Goal: Information Seeking & Learning: Check status

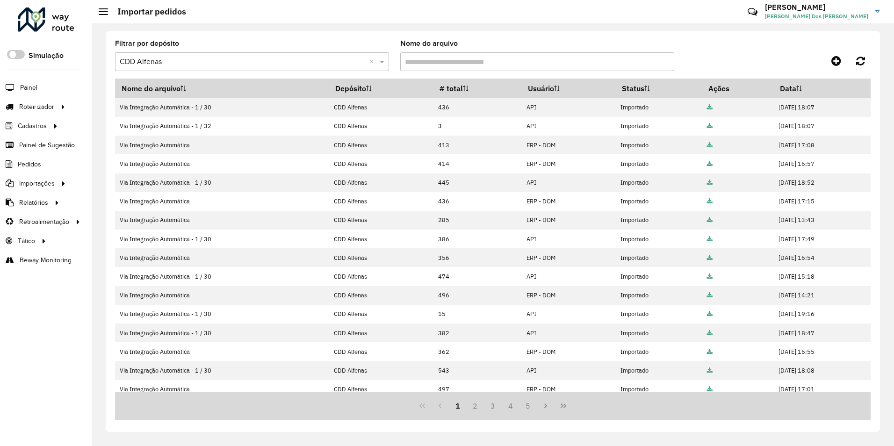
scroll to position [37, 0]
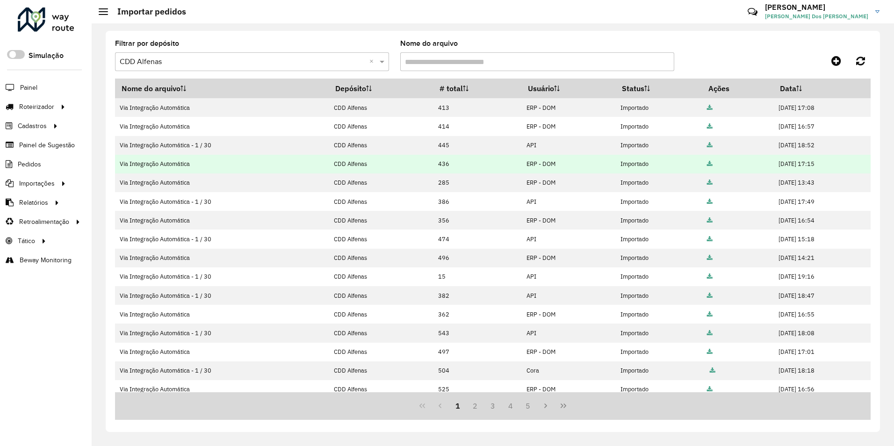
click at [178, 167] on td "Via Integração Automática" at bounding box center [222, 164] width 214 height 19
click at [522, 167] on td "ERP - DOM" at bounding box center [569, 164] width 95 height 19
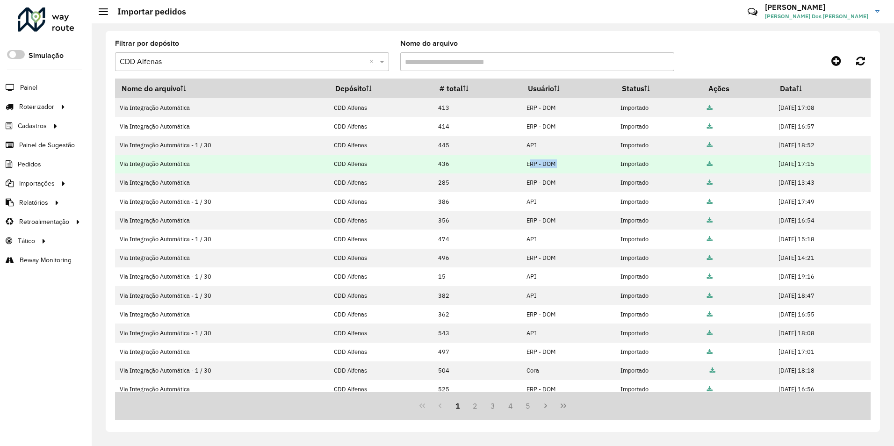
click at [522, 167] on td "ERP - DOM" at bounding box center [569, 164] width 95 height 19
click at [702, 166] on td at bounding box center [738, 164] width 72 height 19
click at [707, 164] on icon at bounding box center [710, 164] width 6 height 6
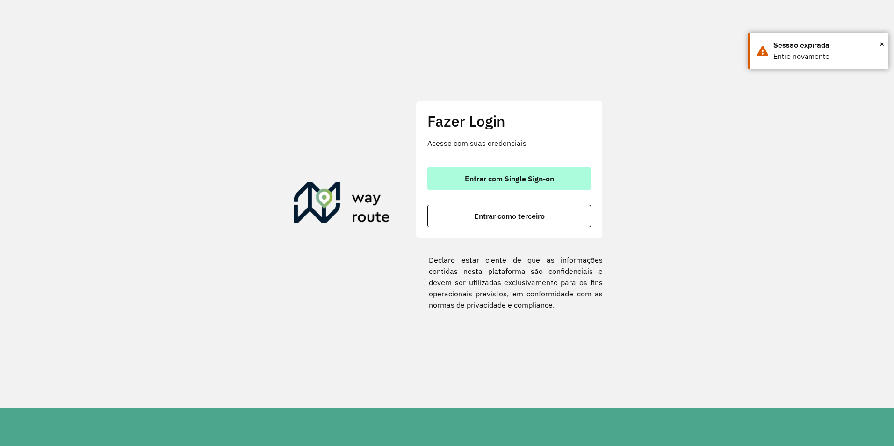
click at [486, 177] on span "Entrar com Single Sign-on" at bounding box center [509, 178] width 89 height 7
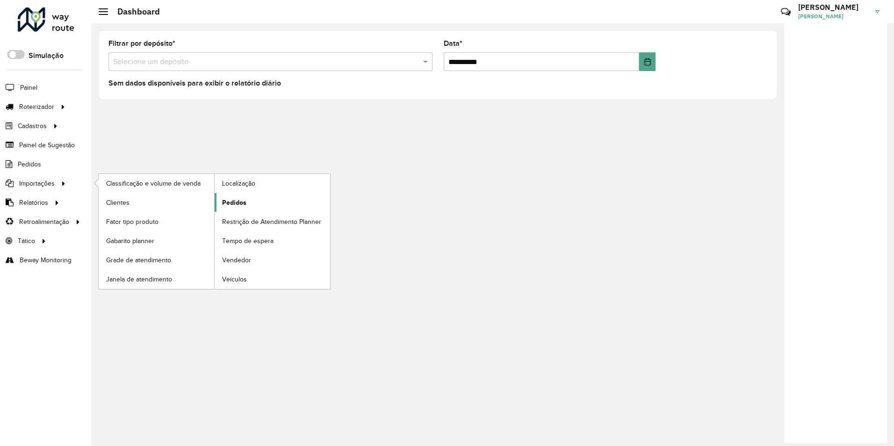
click at [234, 199] on span "Pedidos" at bounding box center [234, 203] width 24 height 10
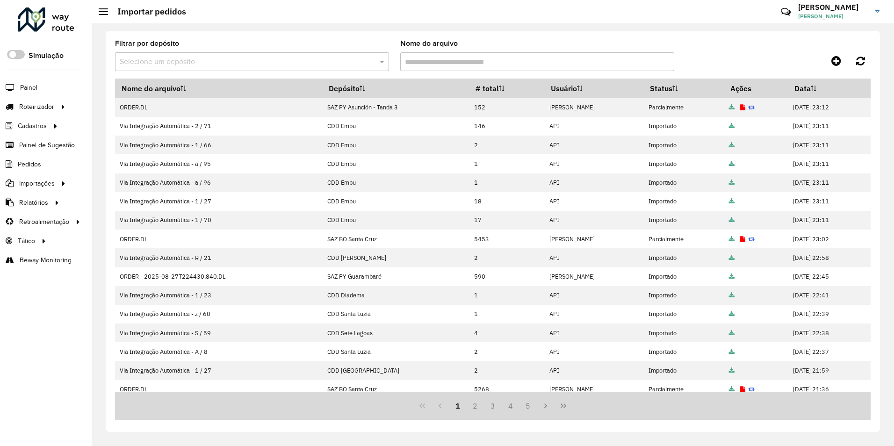
click at [316, 60] on input "text" at bounding box center [243, 62] width 246 height 11
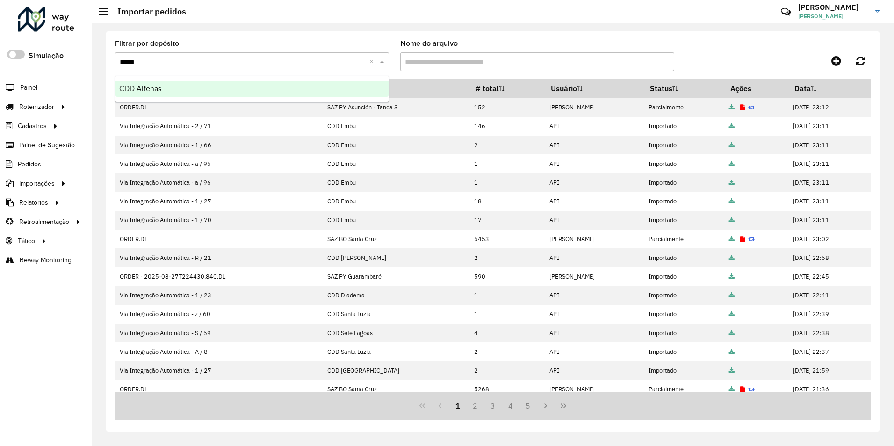
type input "******"
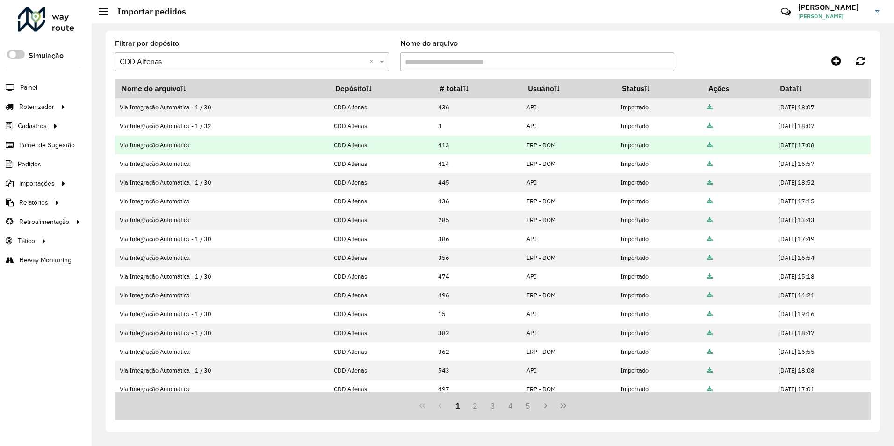
click at [707, 145] on icon at bounding box center [710, 146] width 6 height 6
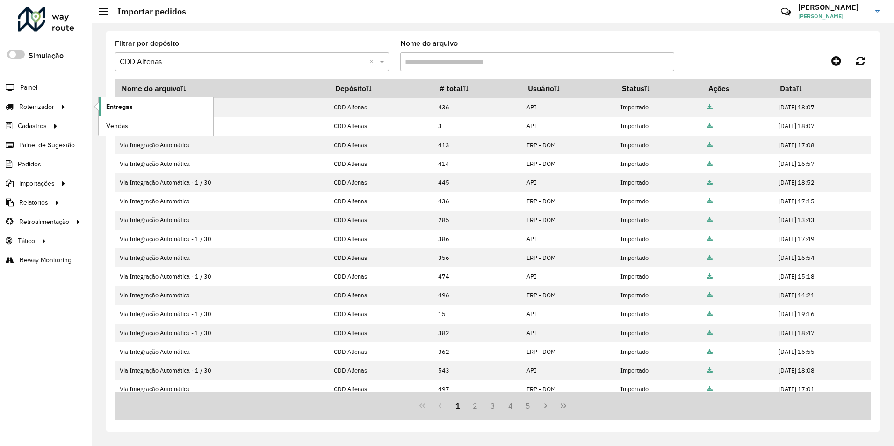
click at [118, 106] on span "Entregas" at bounding box center [119, 107] width 27 height 10
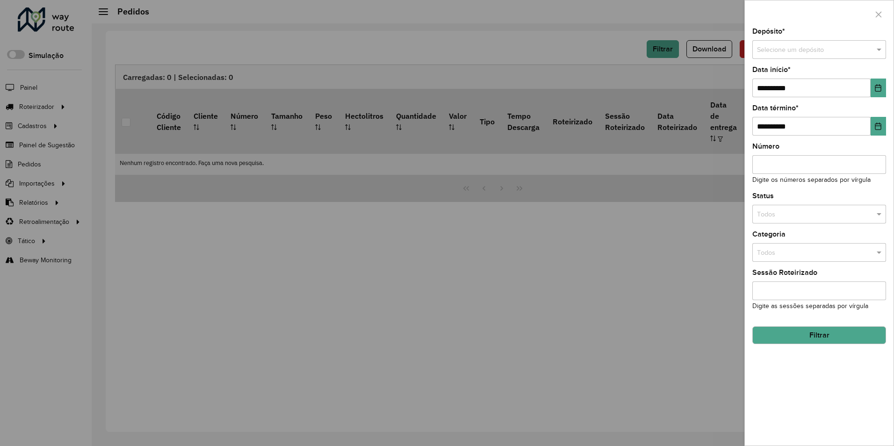
click at [805, 51] on input "text" at bounding box center [810, 50] width 106 height 10
type input "*********"
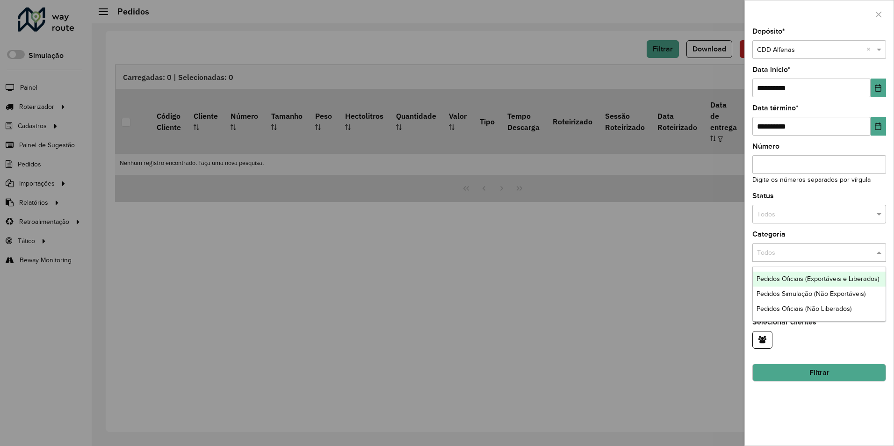
click at [798, 253] on input "text" at bounding box center [810, 253] width 106 height 10
click at [832, 294] on span "Pedidos Simulação (Não Exportáveis)" at bounding box center [811, 293] width 109 height 7
click at [817, 255] on input "text" at bounding box center [810, 253] width 106 height 10
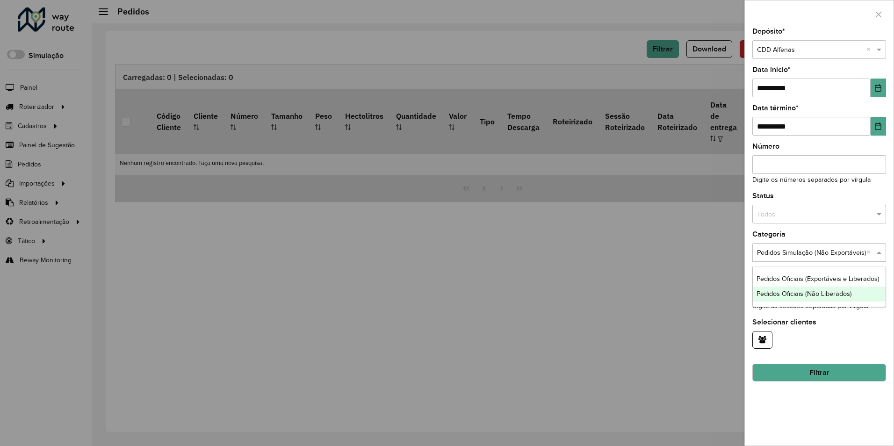
click at [807, 293] on span "Pedidos Oficiais (Não Liberados)" at bounding box center [804, 293] width 95 height 7
click at [820, 368] on button "Filtrar" at bounding box center [820, 373] width 134 height 18
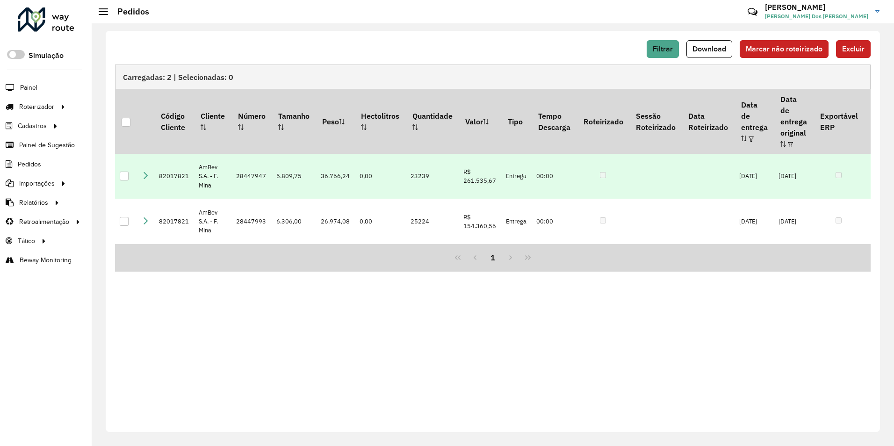
click at [167, 166] on td "82017821" at bounding box center [174, 176] width 40 height 45
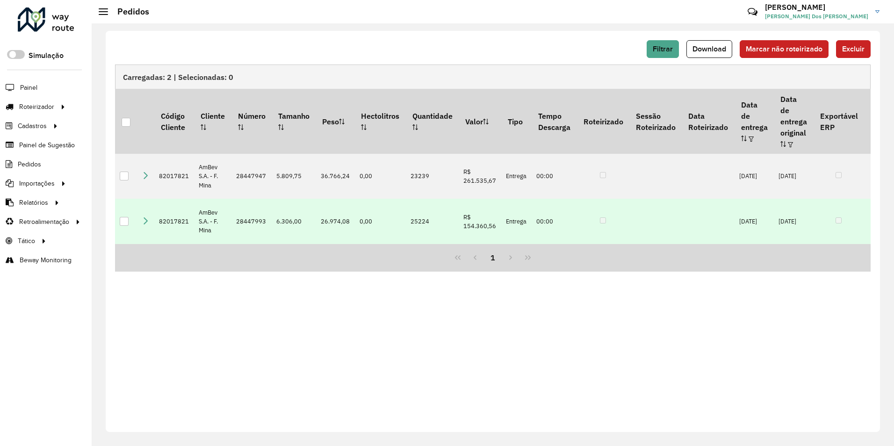
drag, startPoint x: 167, startPoint y: 166, endPoint x: 178, endPoint y: 210, distance: 45.3
click at [178, 210] on td "82017821" at bounding box center [174, 221] width 40 height 45
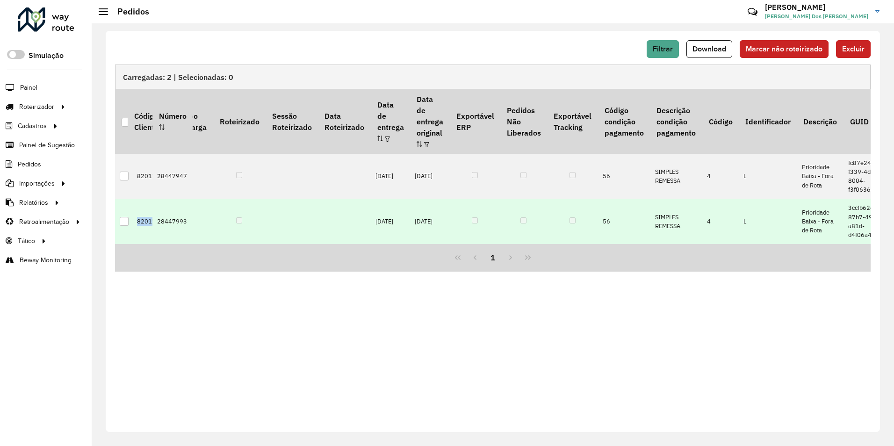
scroll to position [0, 376]
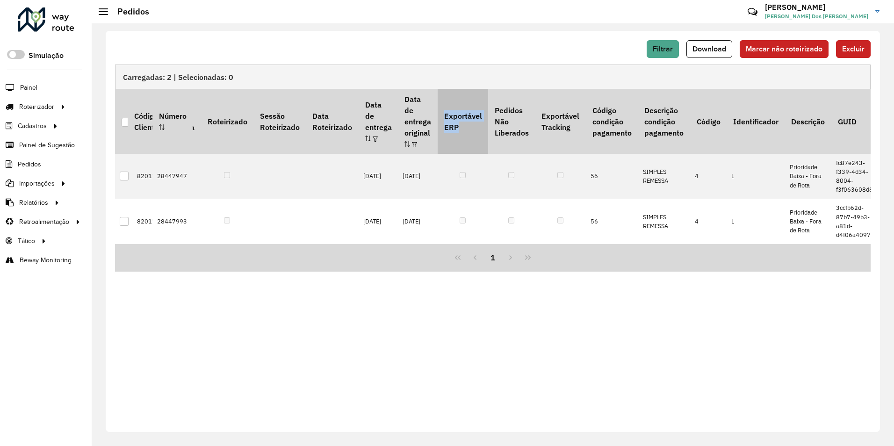
drag, startPoint x: 451, startPoint y: 107, endPoint x: 468, endPoint y: 129, distance: 27.7
click at [468, 129] on th "Exportável ERP" at bounding box center [463, 121] width 51 height 65
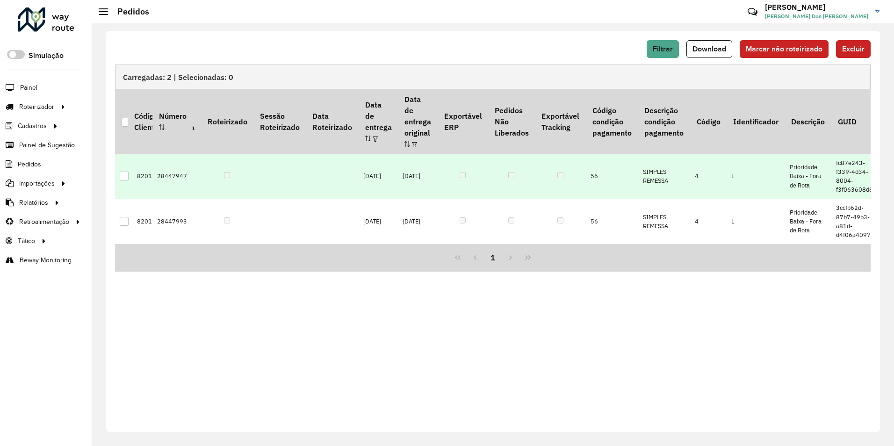
drag, startPoint x: 468, startPoint y: 129, endPoint x: 472, endPoint y: 144, distance: 16.0
click at [472, 154] on td at bounding box center [463, 176] width 51 height 45
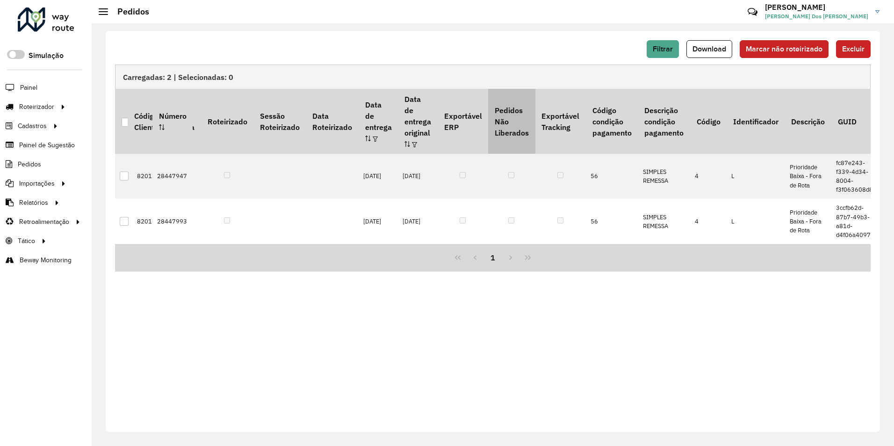
drag, startPoint x: 502, startPoint y: 103, endPoint x: 537, endPoint y: 136, distance: 47.0
click at [535, 136] on th "Pedidos Não Liberados" at bounding box center [511, 121] width 47 height 65
click at [672, 54] on button "Filtrar" at bounding box center [663, 49] width 32 height 18
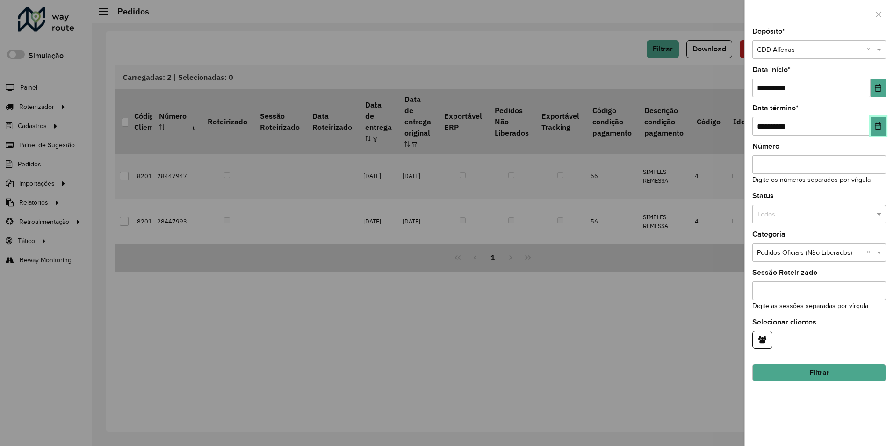
click at [880, 130] on icon "Choose Date" at bounding box center [878, 126] width 7 height 7
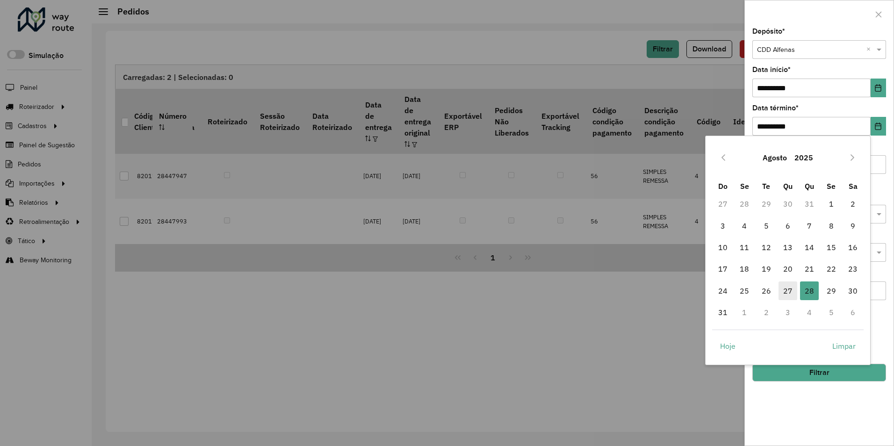
click at [788, 288] on span "27" at bounding box center [788, 291] width 19 height 19
type input "**********"
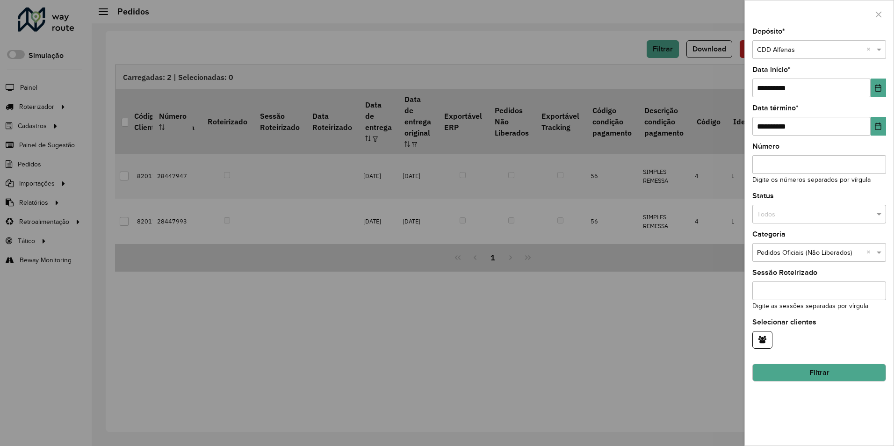
click at [825, 371] on button "Filtrar" at bounding box center [820, 373] width 134 height 18
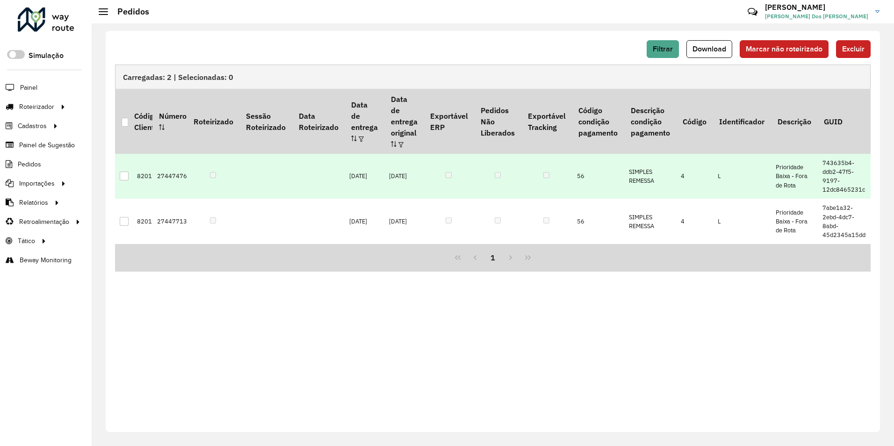
scroll to position [0, 382]
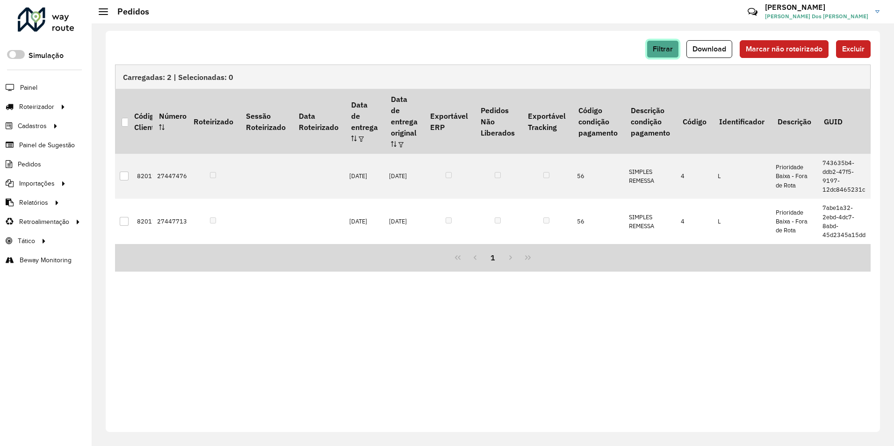
click at [657, 50] on span "Filtrar" at bounding box center [663, 49] width 20 height 8
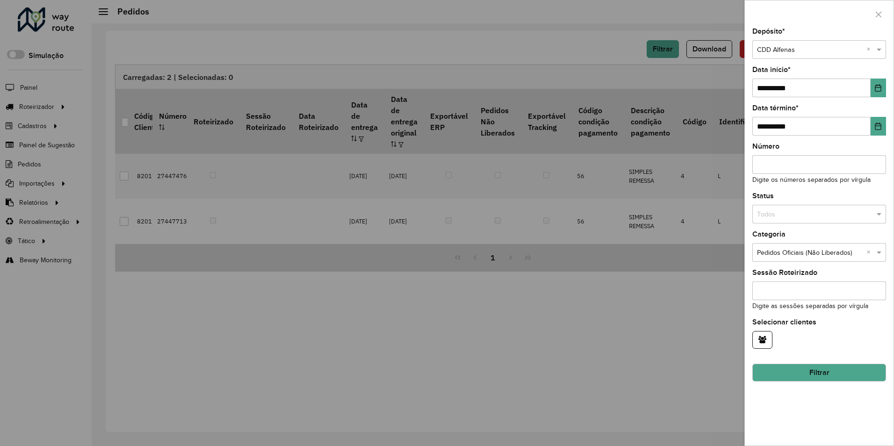
click at [803, 254] on input "text" at bounding box center [810, 253] width 106 height 10
click at [857, 276] on span "Pedidos Oficiais (Exportáveis e Liberados)" at bounding box center [818, 278] width 123 height 7
click at [823, 374] on button "Filtrar" at bounding box center [820, 373] width 134 height 18
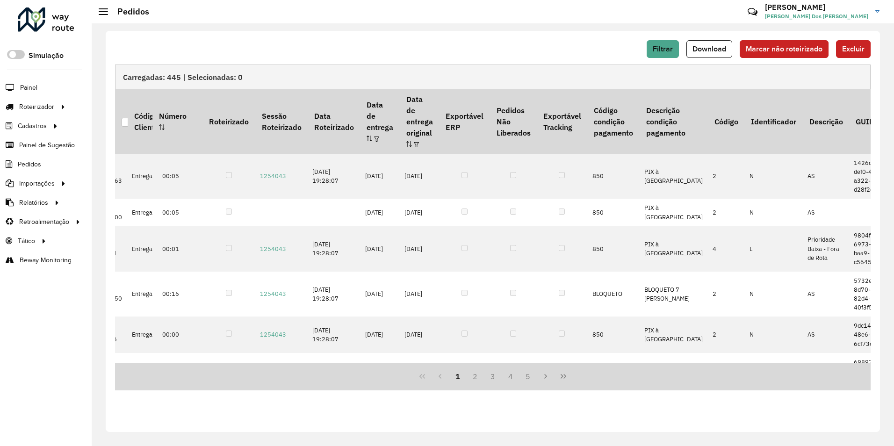
click at [175, 76] on div "Carregadas: 445 | Selecionadas: 0" at bounding box center [493, 77] width 756 height 24
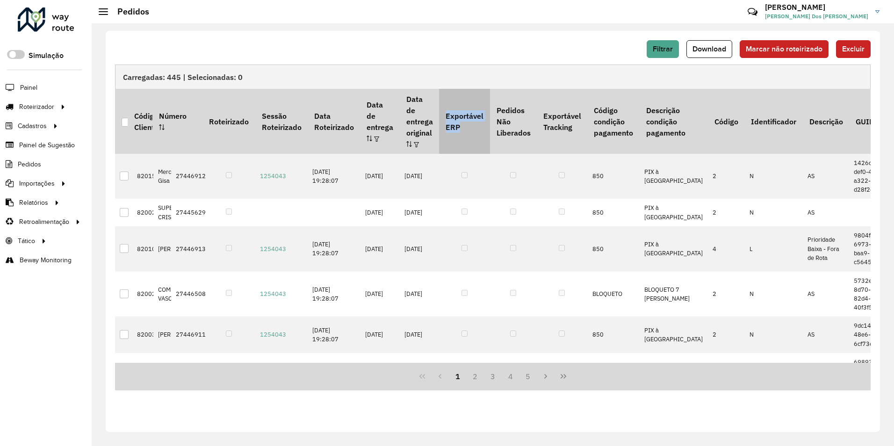
drag, startPoint x: 454, startPoint y: 108, endPoint x: 473, endPoint y: 131, distance: 29.9
click at [473, 131] on th "Exportável ERP" at bounding box center [464, 121] width 51 height 65
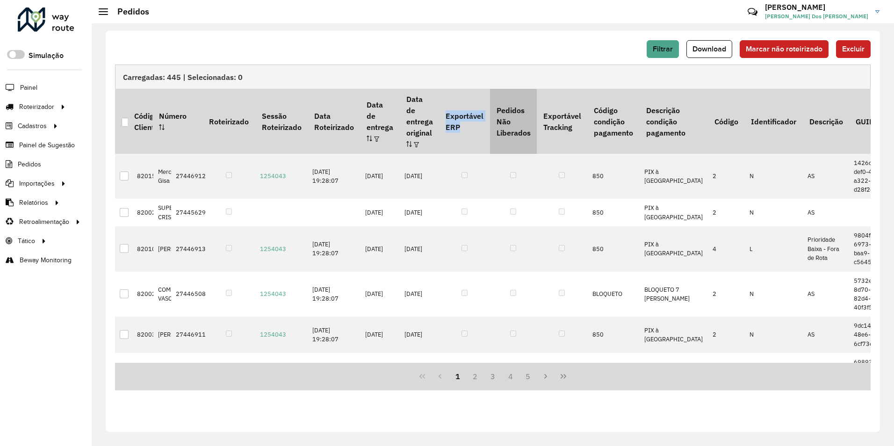
drag, startPoint x: 502, startPoint y: 102, endPoint x: 539, endPoint y: 131, distance: 46.3
click at [537, 131] on th "Pedidos Não Liberados" at bounding box center [513, 121] width 47 height 65
drag, startPoint x: 539, startPoint y: 131, endPoint x: 524, endPoint y: 128, distance: 15.7
click at [524, 128] on th "Pedidos Não Liberados" at bounding box center [513, 121] width 47 height 65
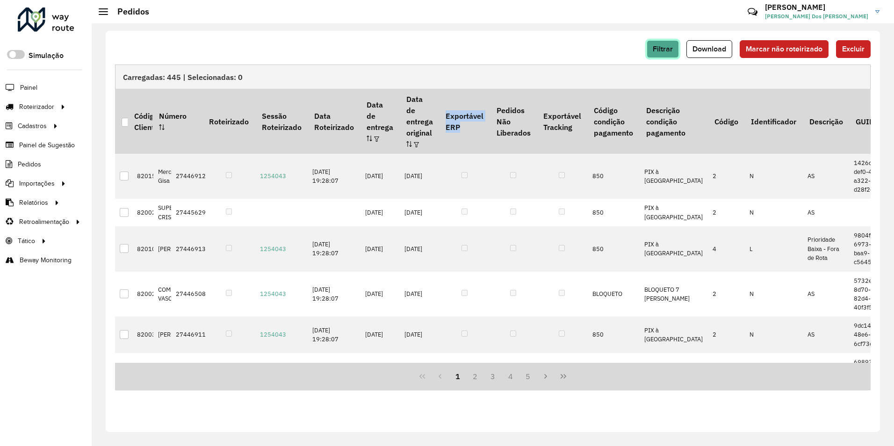
click at [669, 51] on span "Filtrar" at bounding box center [663, 49] width 20 height 8
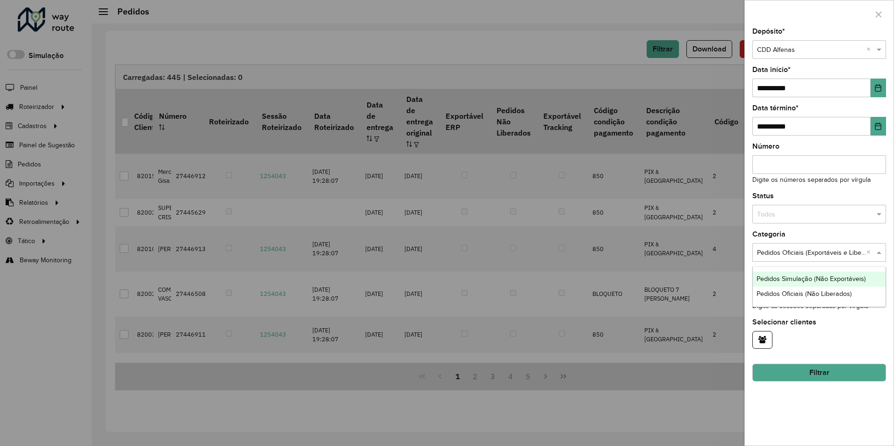
click at [796, 248] on input "text" at bounding box center [810, 253] width 106 height 10
click at [813, 276] on span "Pedidos Simulação (Não Exportáveis)" at bounding box center [811, 278] width 109 height 7
click at [824, 371] on button "Filtrar" at bounding box center [820, 373] width 134 height 18
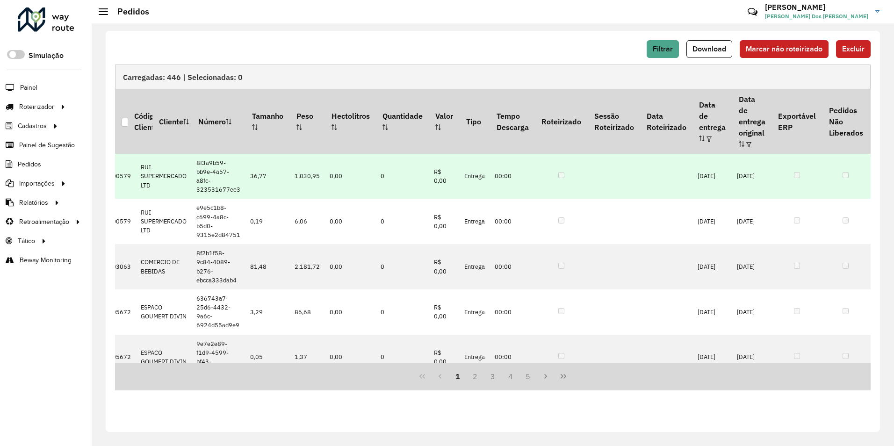
scroll to position [0, 0]
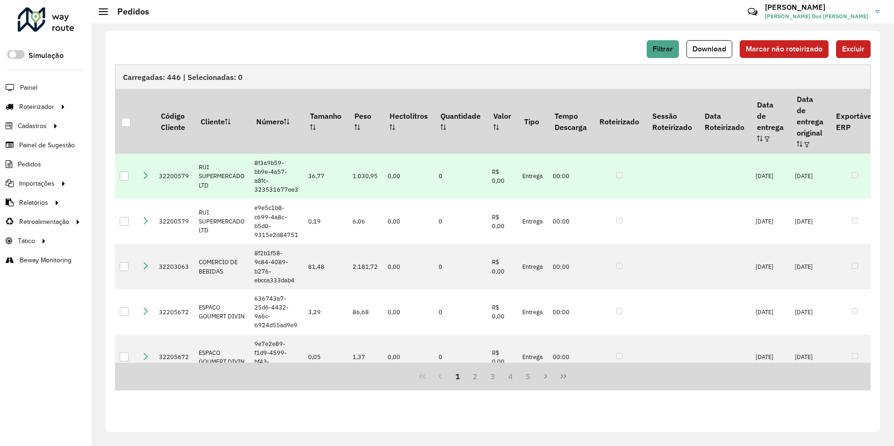
click at [261, 155] on td "8f3a9b59-bb9e-4a57-a8fc-323531677ee3" at bounding box center [277, 176] width 54 height 45
click at [263, 155] on td "8f3a9b59-bb9e-4a57-a8fc-323531677ee3" at bounding box center [277, 176] width 54 height 45
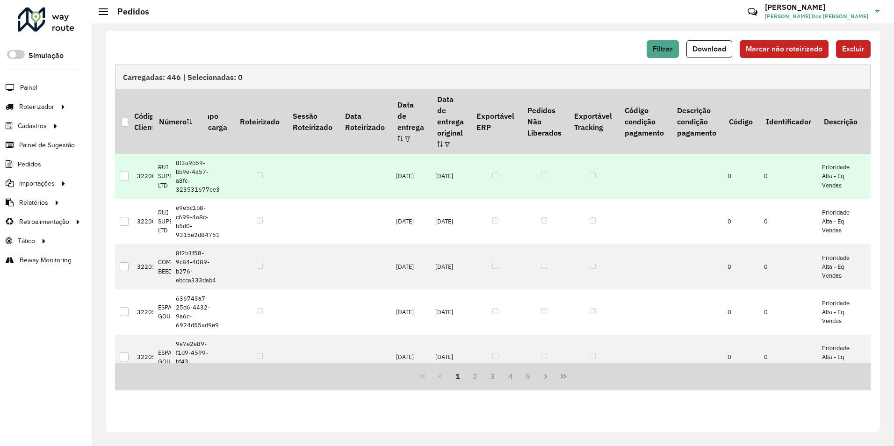
scroll to position [0, 393]
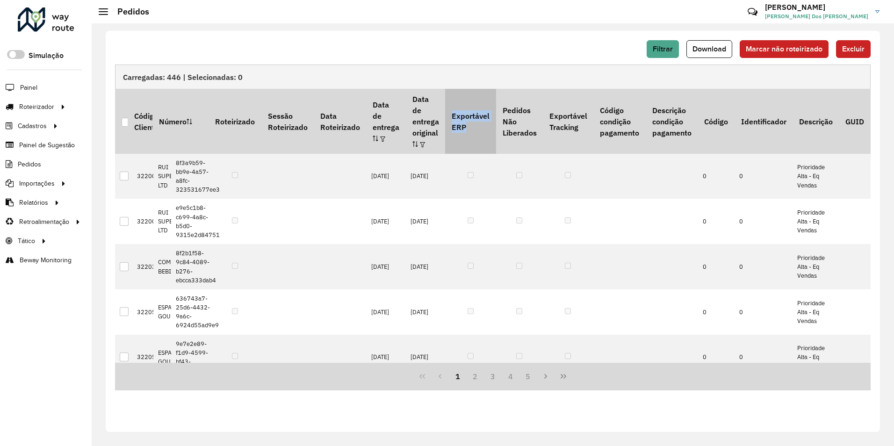
drag, startPoint x: 452, startPoint y: 109, endPoint x: 473, endPoint y: 122, distance: 24.7
click at [473, 122] on th "Exportável ERP" at bounding box center [470, 121] width 51 height 65
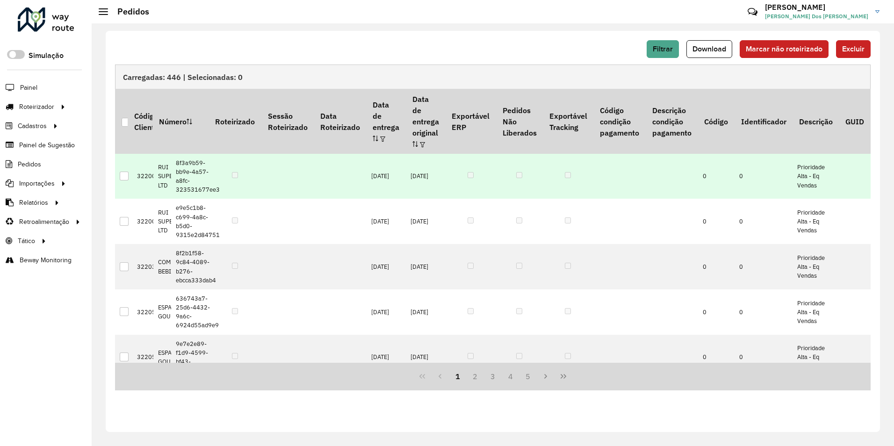
click at [477, 162] on td at bounding box center [470, 176] width 51 height 45
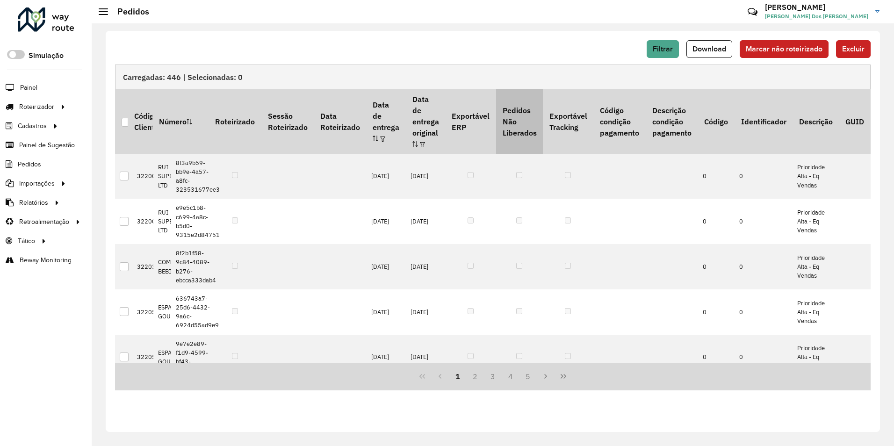
drag, startPoint x: 502, startPoint y: 114, endPoint x: 539, endPoint y: 131, distance: 40.4
click at [539, 131] on th "Pedidos Não Liberados" at bounding box center [519, 121] width 47 height 65
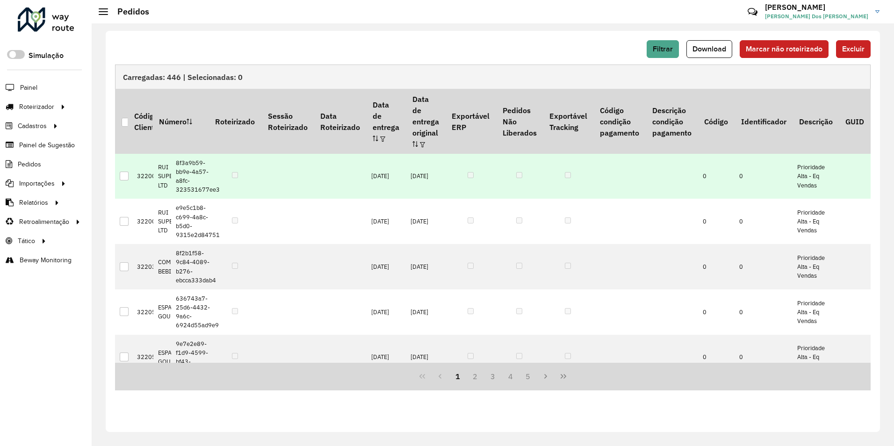
drag, startPoint x: 539, startPoint y: 131, endPoint x: 525, endPoint y: 161, distance: 33.1
click at [525, 161] on td at bounding box center [519, 176] width 47 height 45
